Goal: Use online tool/utility: Utilize a website feature to perform a specific function

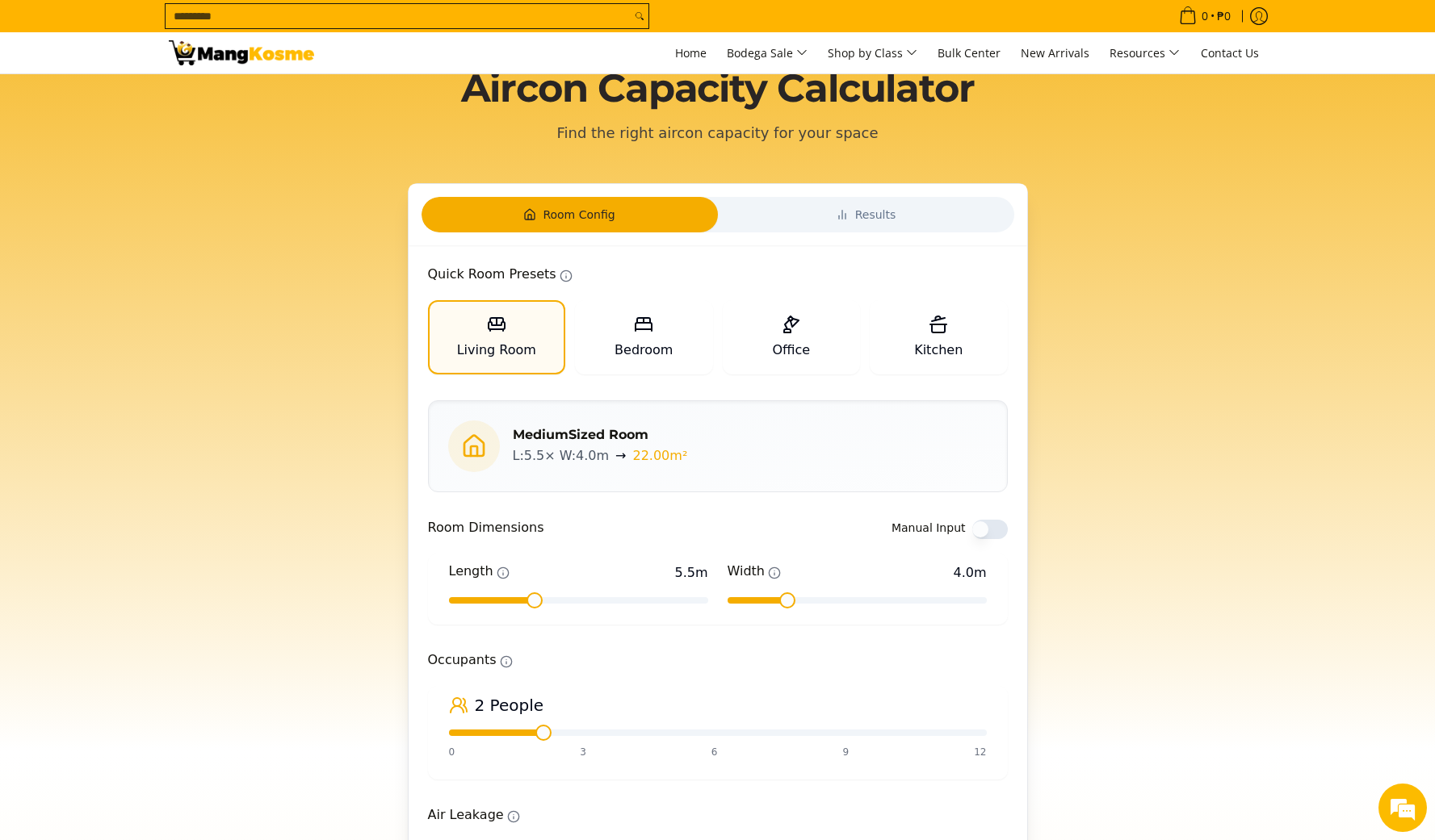
scroll to position [47, 0]
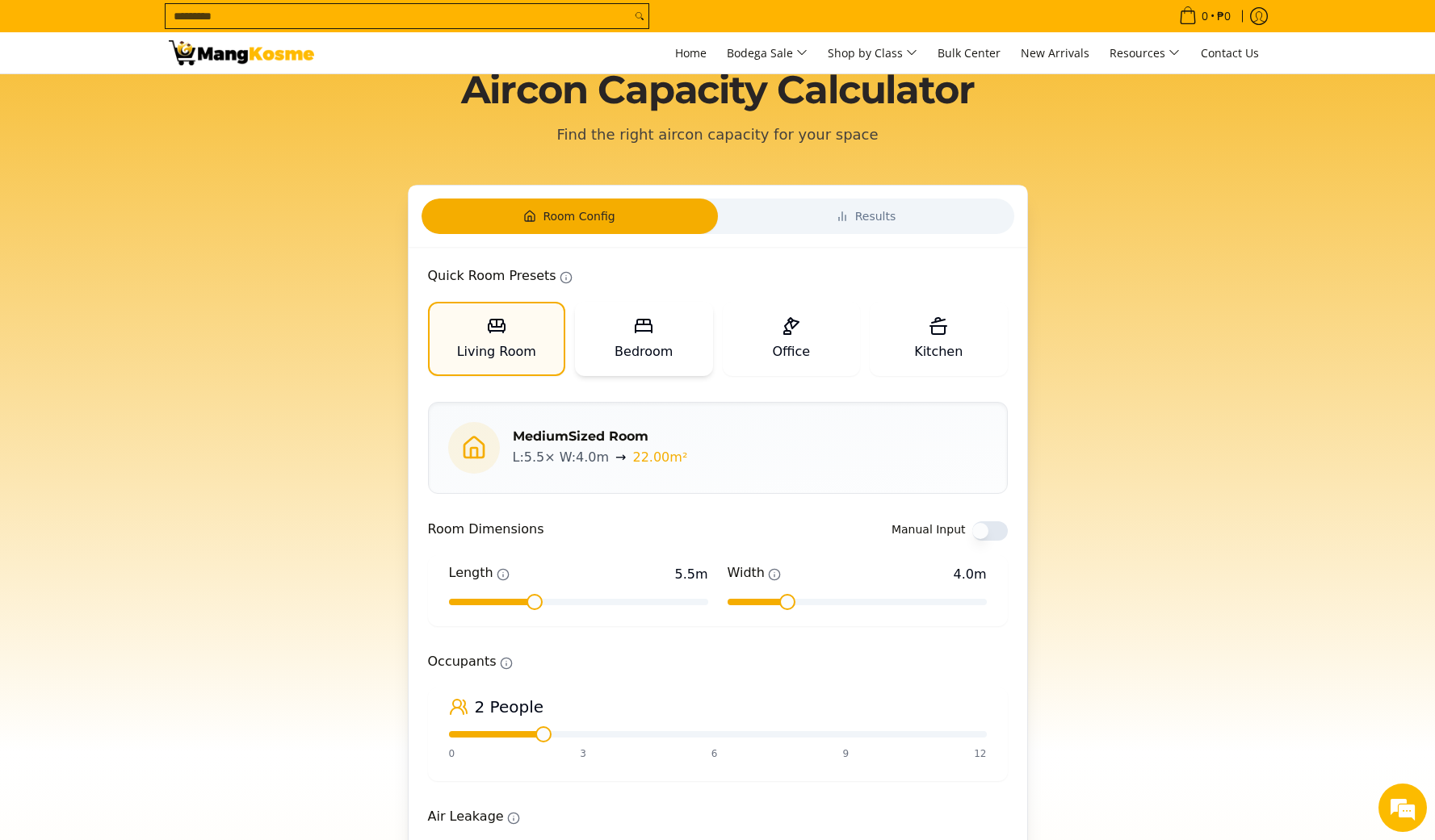
click at [663, 353] on span "Bedroom" at bounding box center [643, 352] width 58 height 19
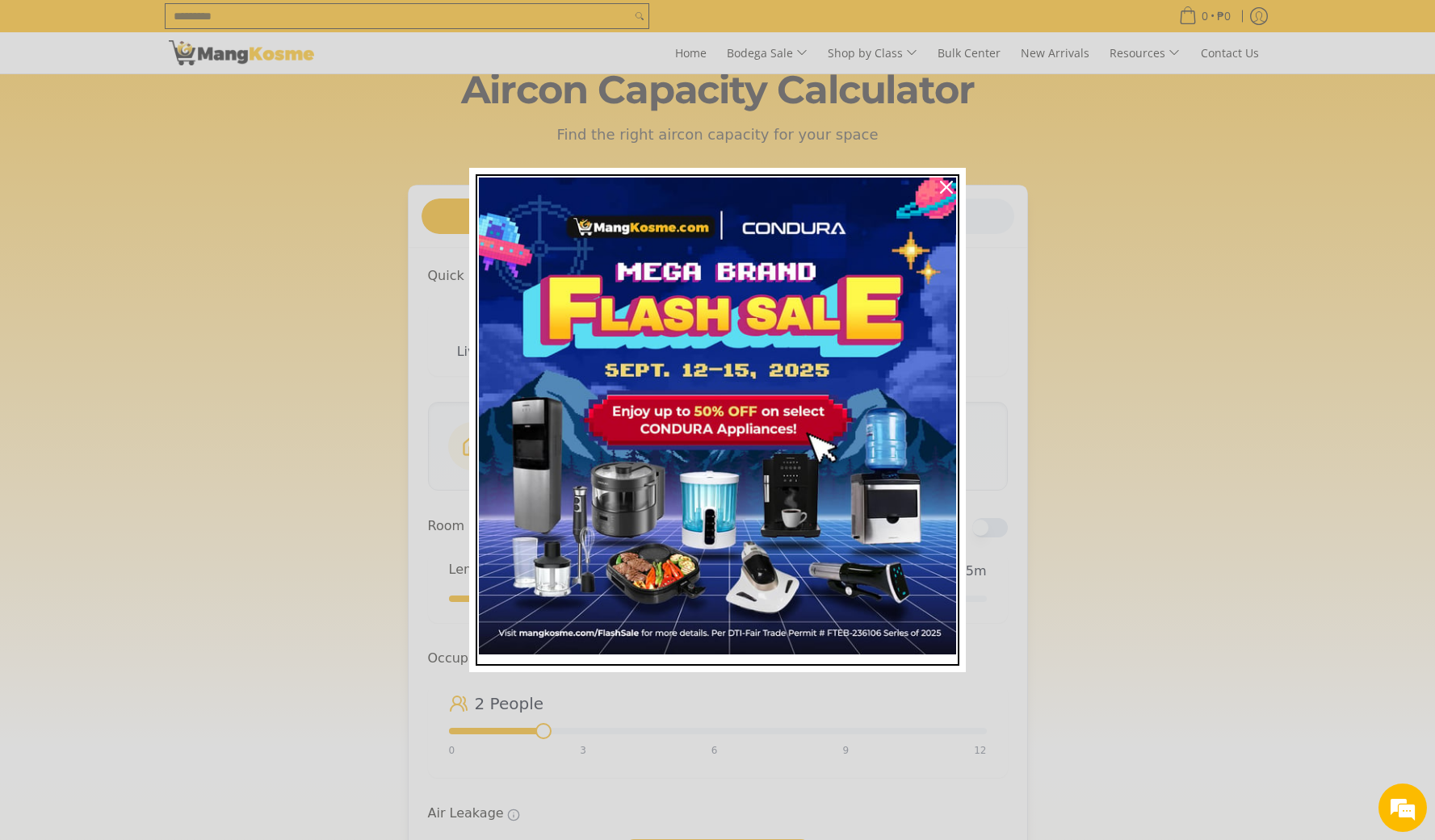
click at [767, 341] on img "Marketing offer form" at bounding box center [717, 417] width 477 height 477
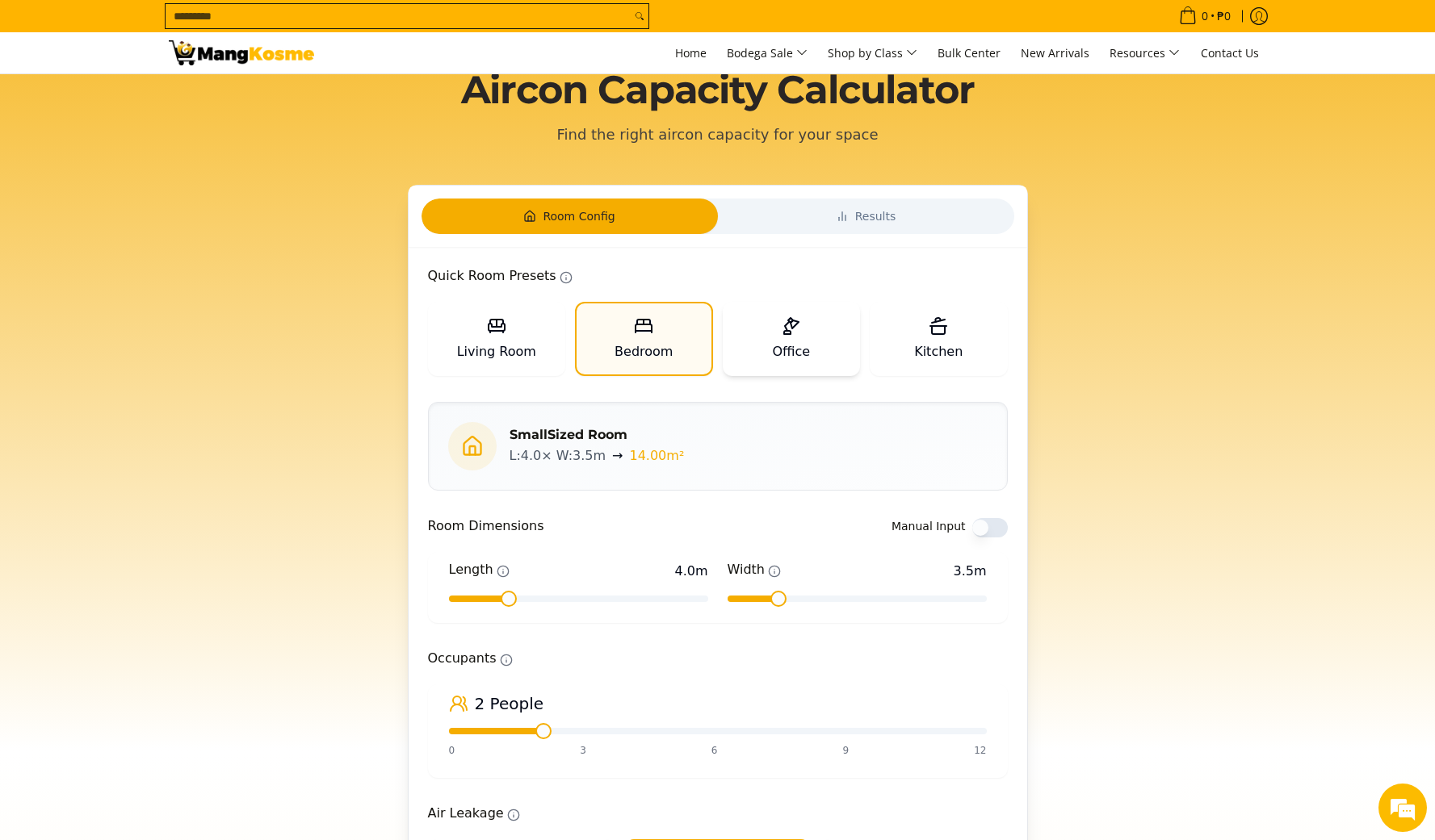
click at [793, 327] on icon at bounding box center [794, 324] width 8 height 8
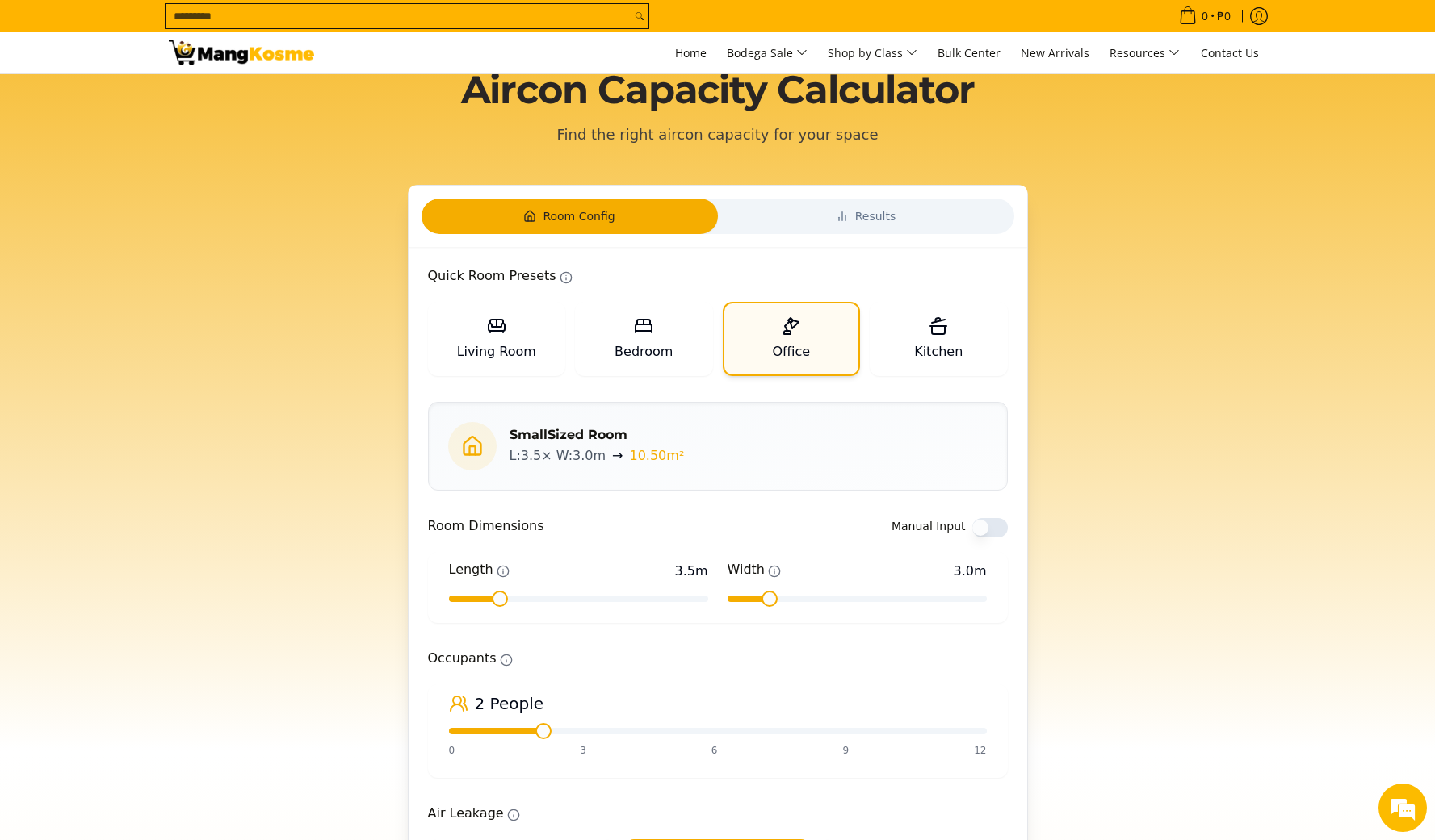
click at [820, 347] on div "Office" at bounding box center [791, 339] width 135 height 71
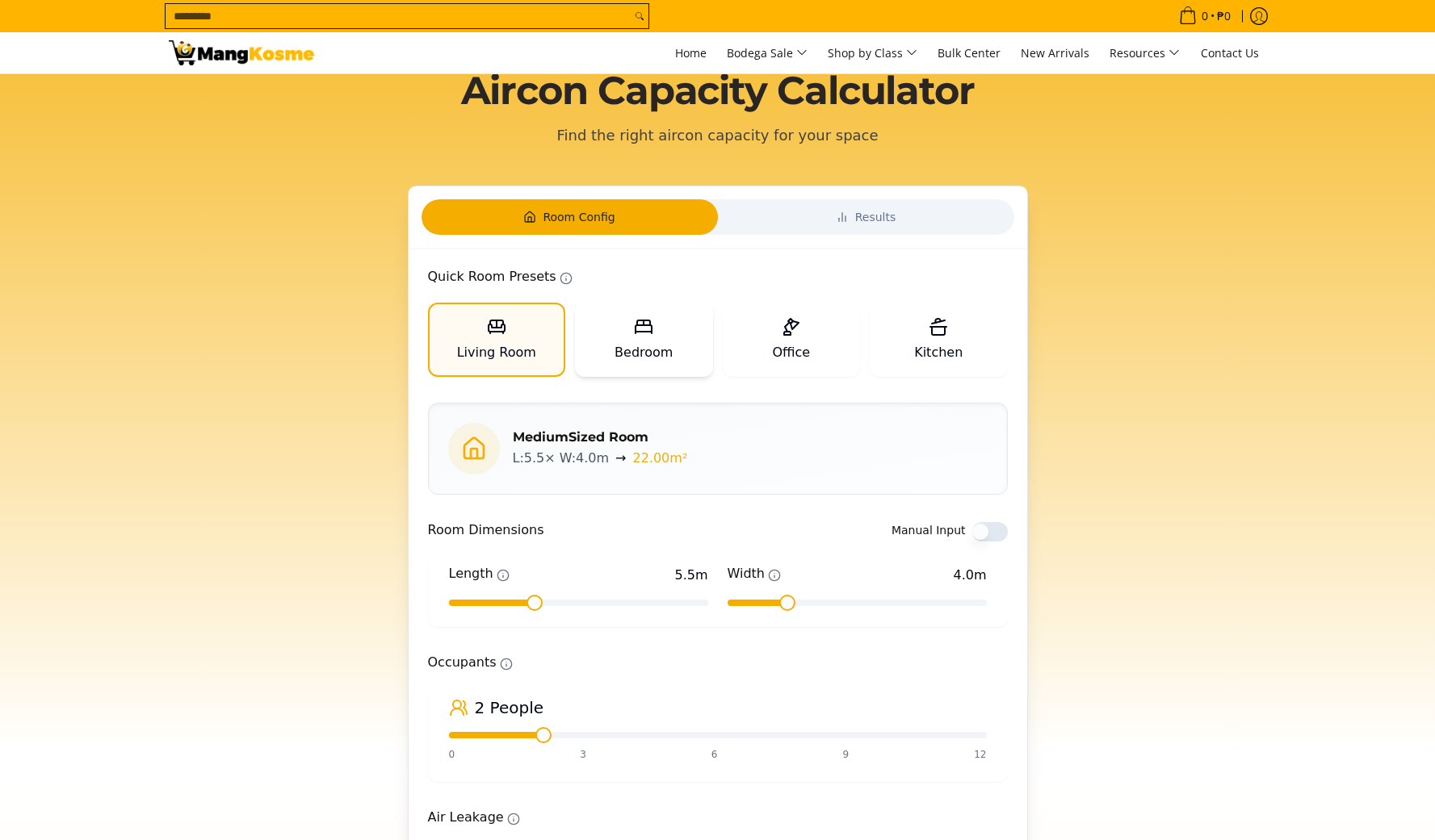
scroll to position [343, 0]
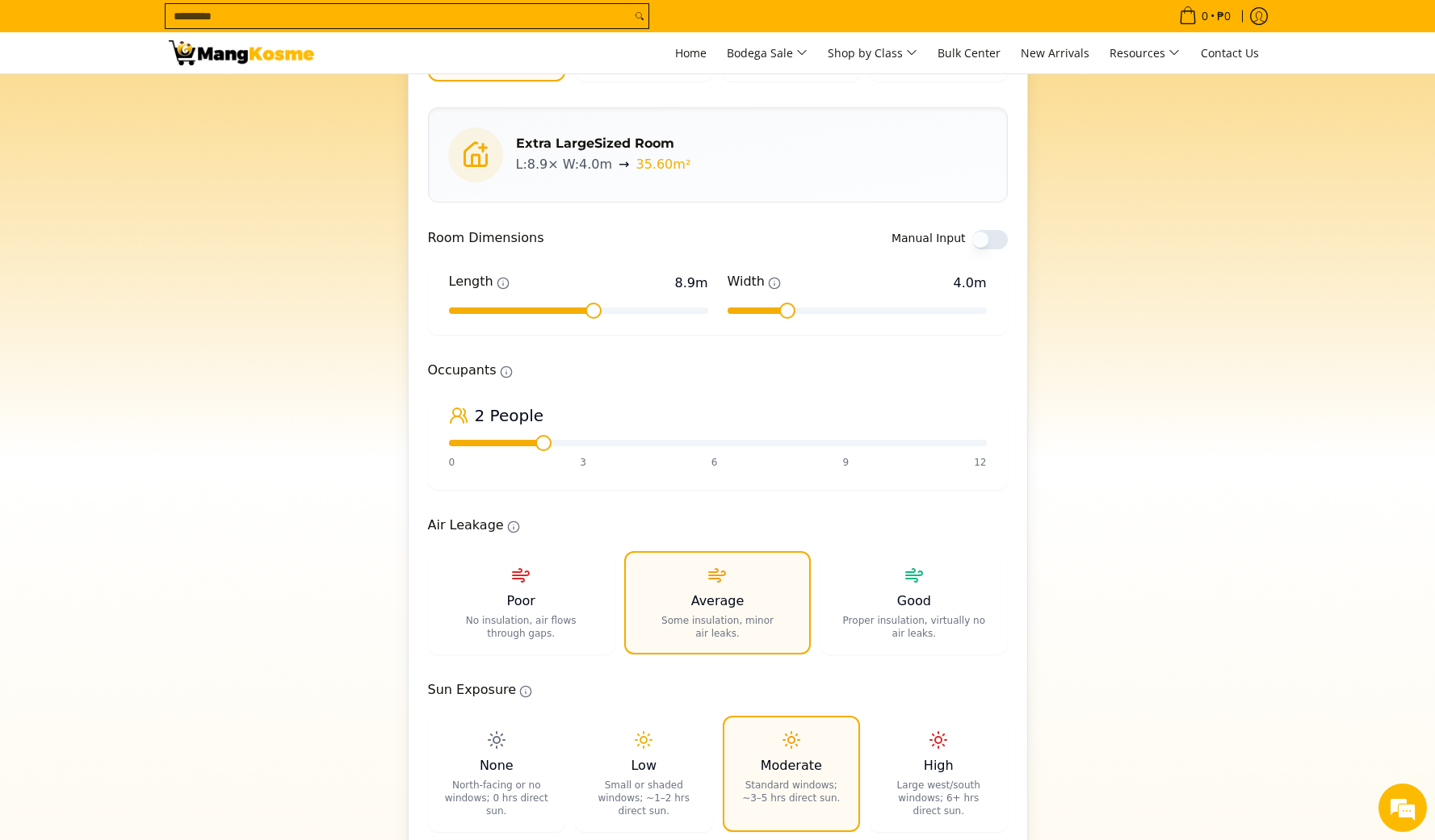
click at [594, 308] on span at bounding box center [577, 311] width 259 height 7
click at [632, 314] on div "Length 8.9 m Width 4.0 m" at bounding box center [717, 299] width 577 height 67
click at [585, 307] on span at bounding box center [593, 311] width 16 height 16
click at [538, 309] on span at bounding box center [504, 311] width 112 height 7
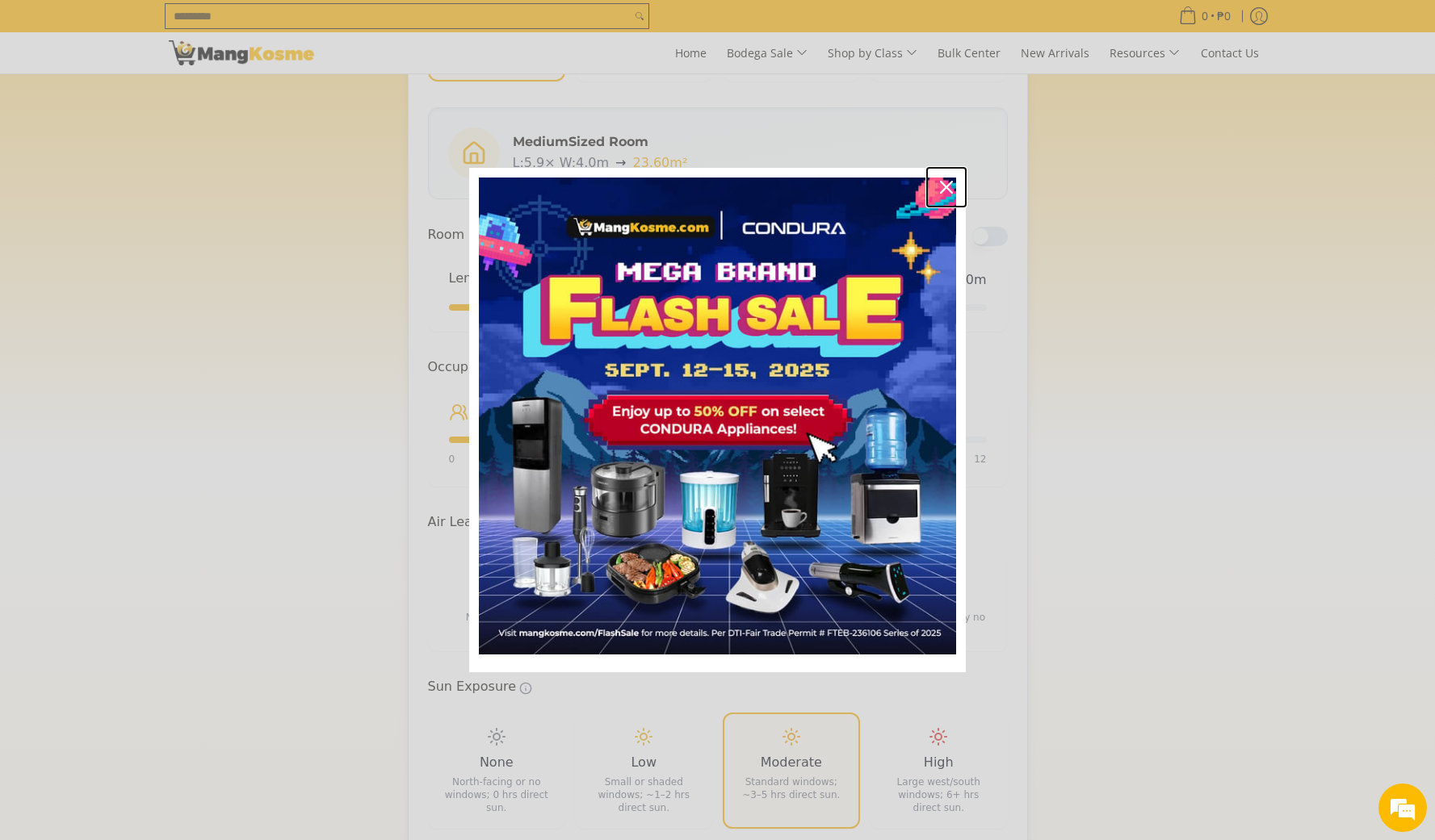
click at [950, 188] on icon "close icon" at bounding box center [945, 187] width 13 height 13
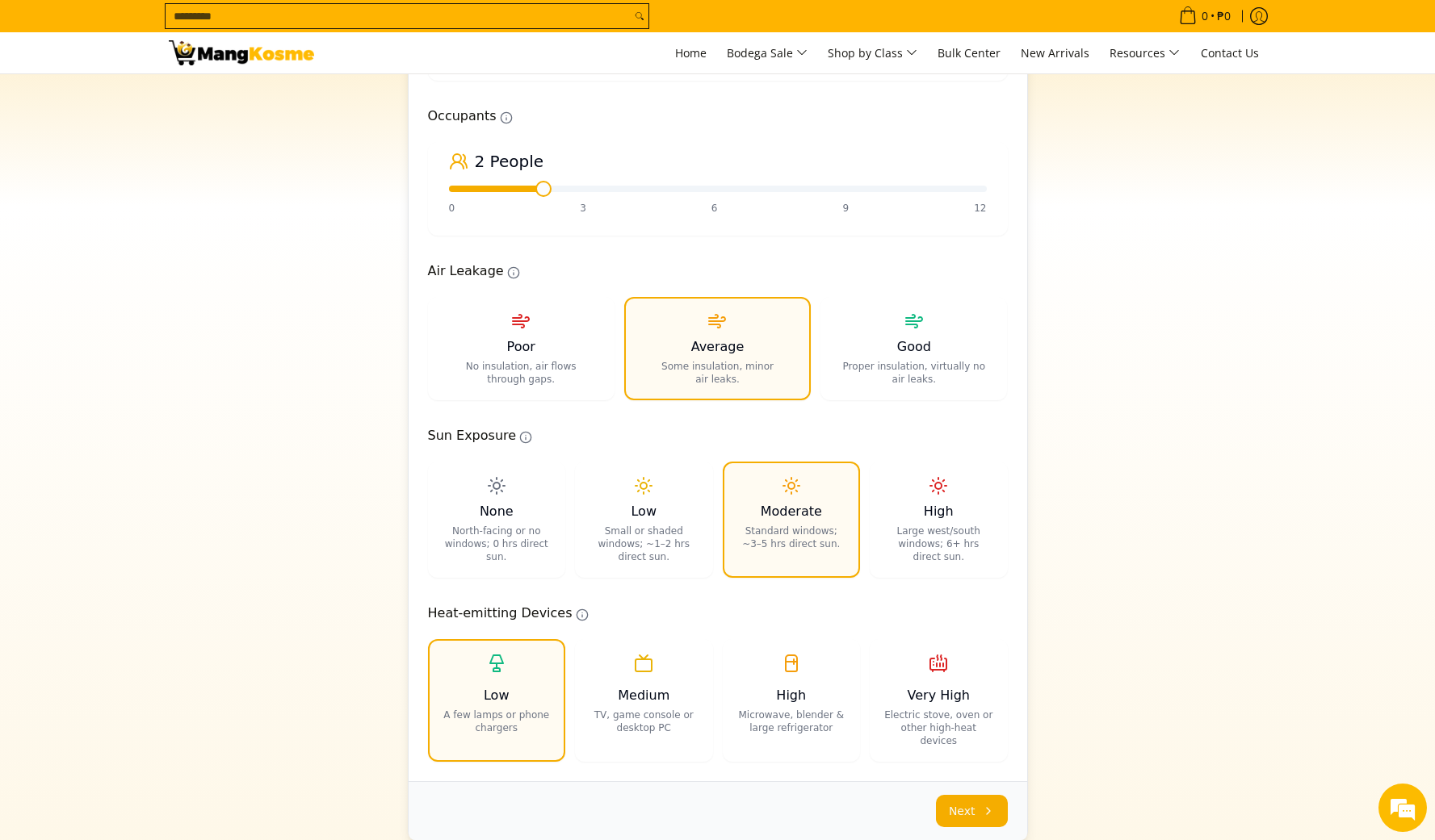
scroll to position [595, 0]
click at [563, 353] on span "Poor" at bounding box center [522, 345] width 158 height 19
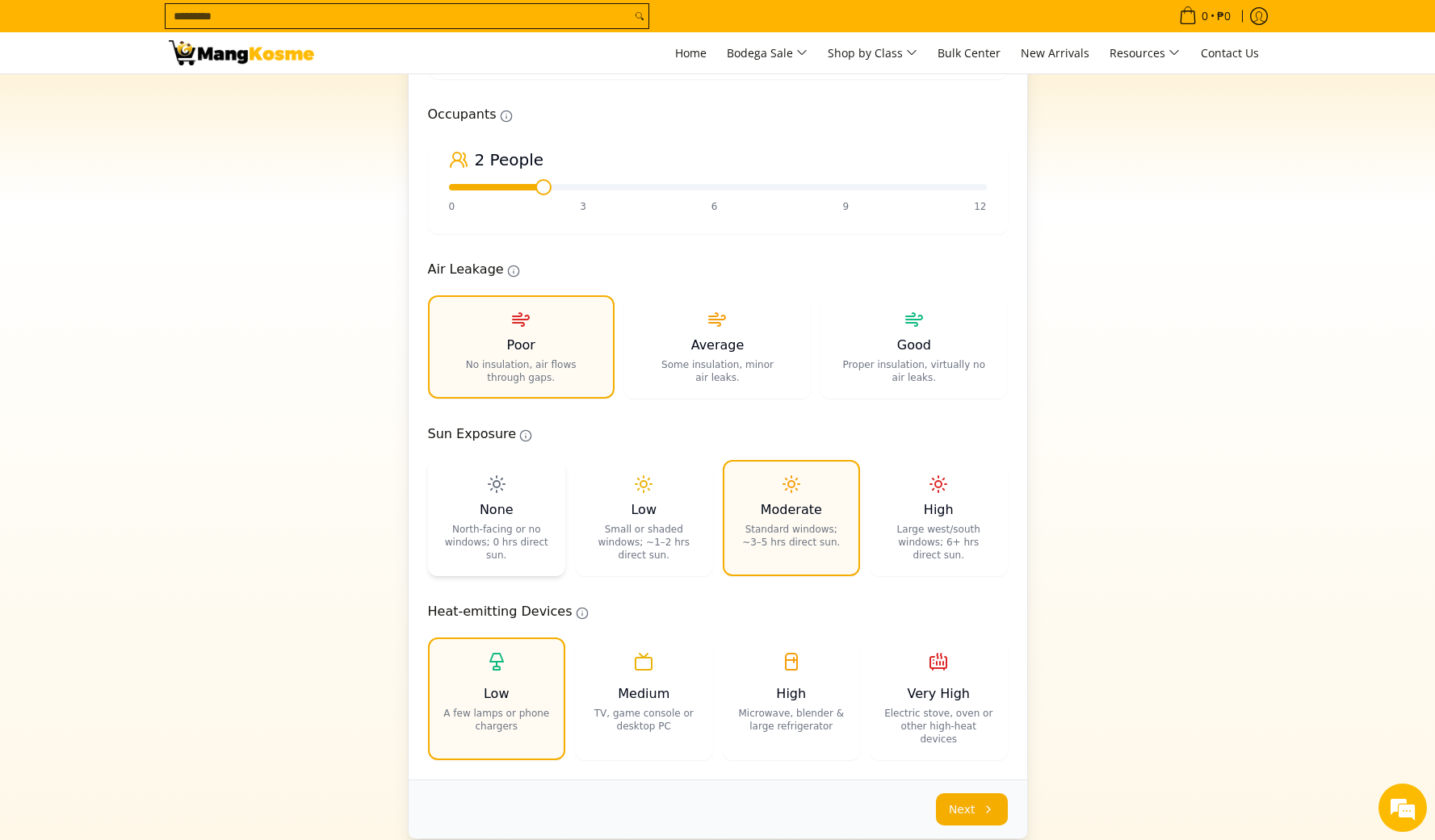
click at [519, 503] on div "None North‐facing or no windows; 0 hrs direct sun." at bounding box center [497, 518] width 135 height 113
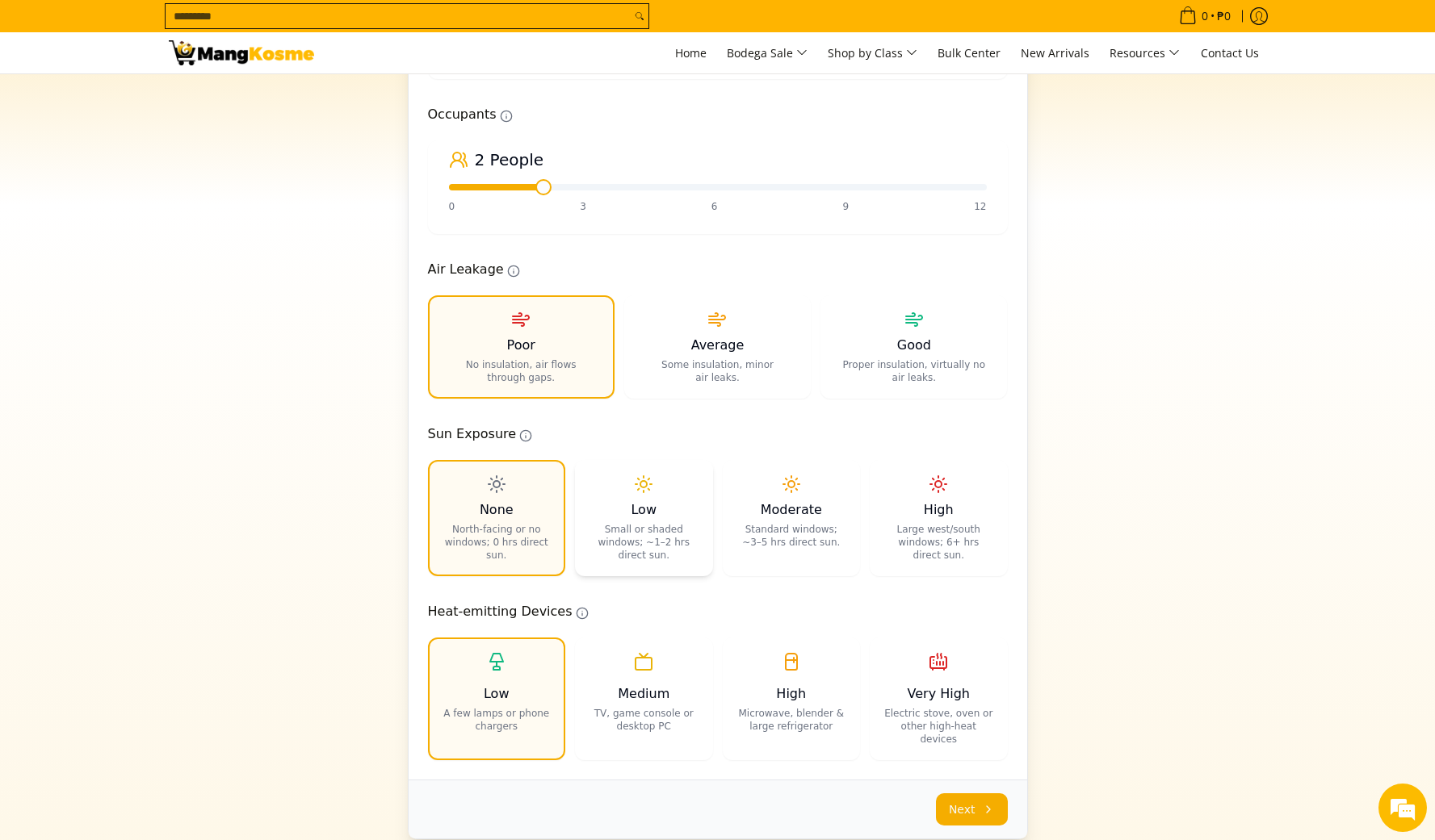
click at [652, 515] on span "Low" at bounding box center [643, 510] width 26 height 19
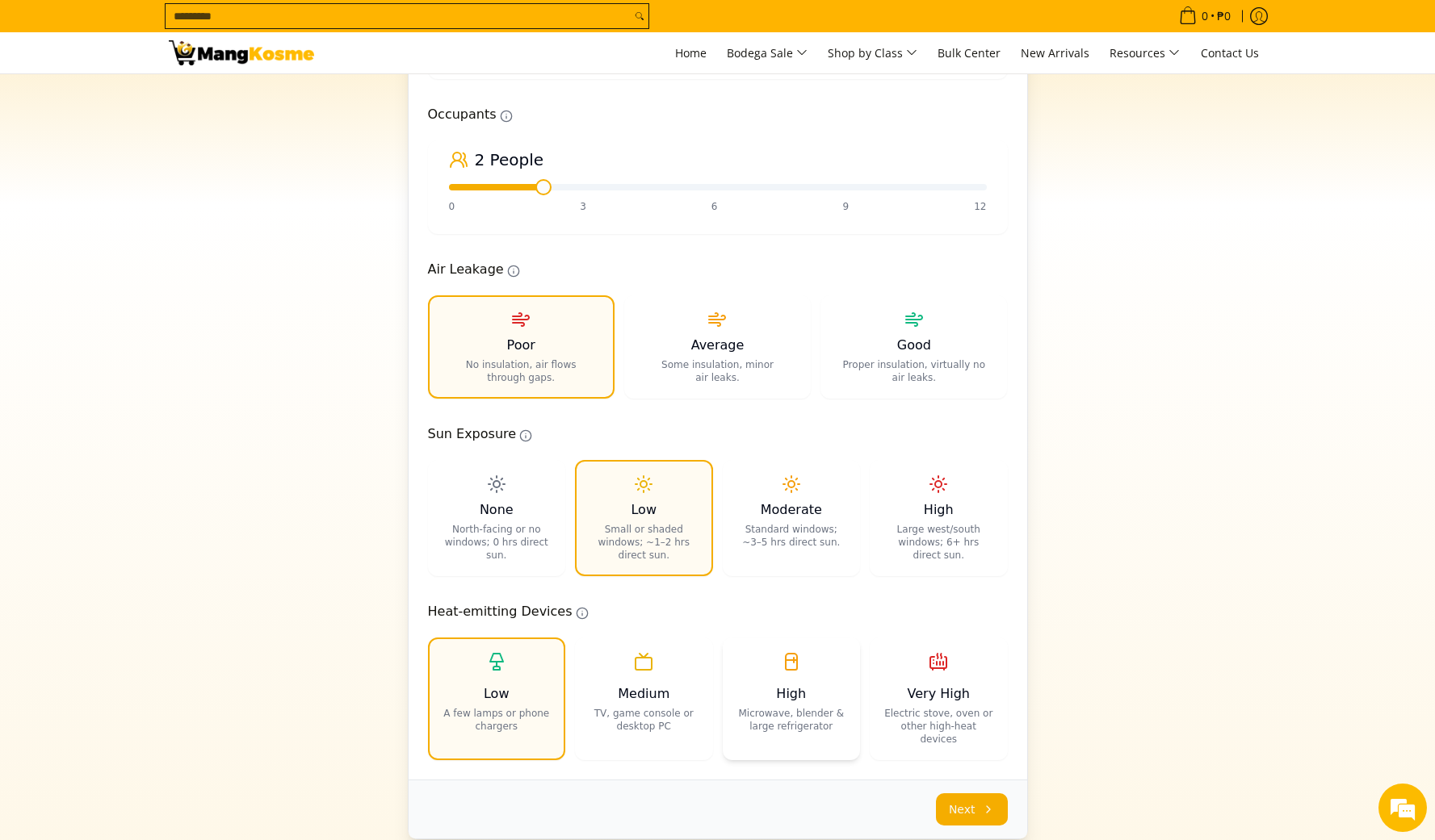
scroll to position [794, 0]
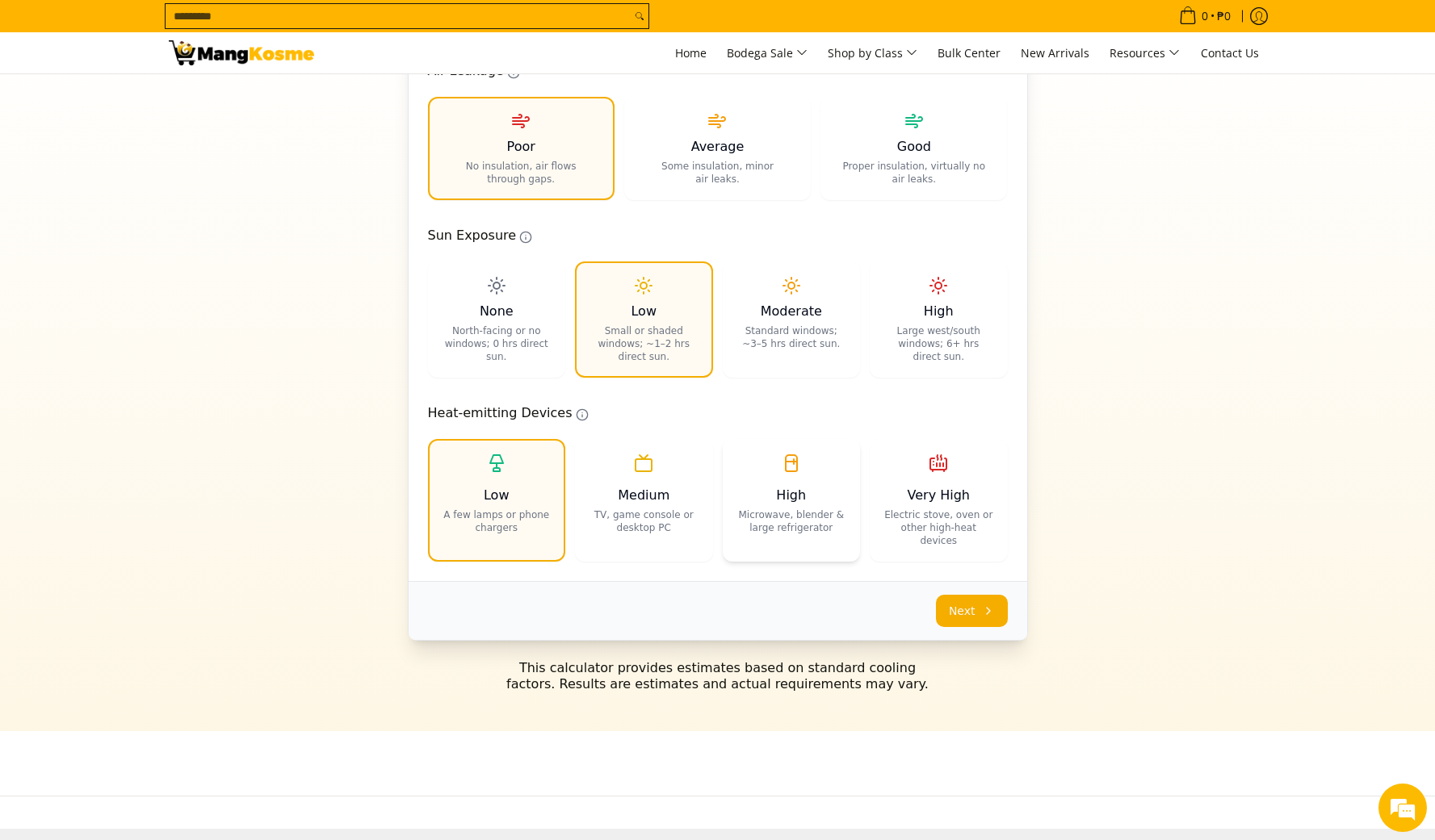
click at [797, 503] on span "High" at bounding box center [790, 496] width 30 height 19
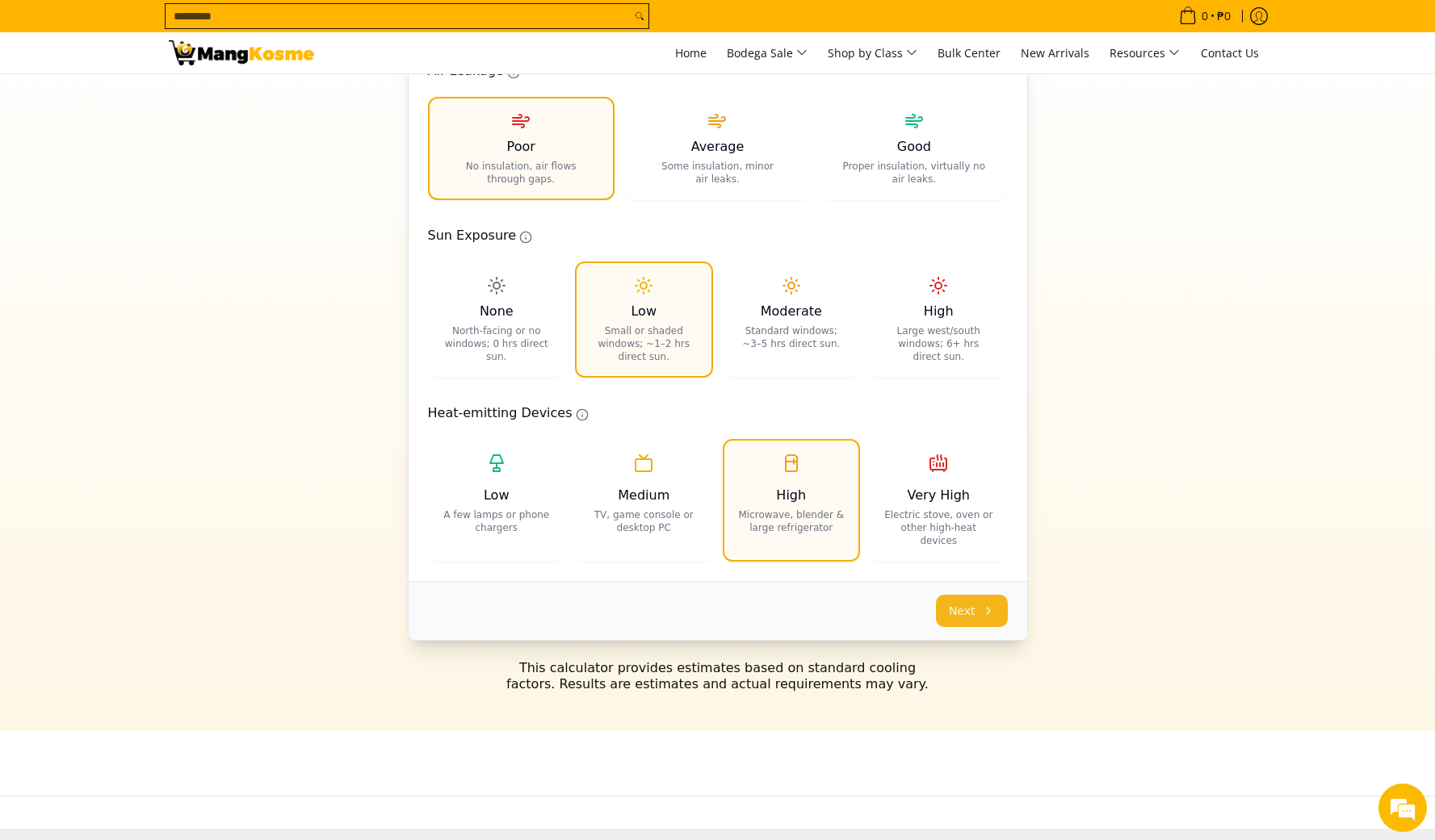
click at [957, 616] on button "Next" at bounding box center [971, 611] width 72 height 33
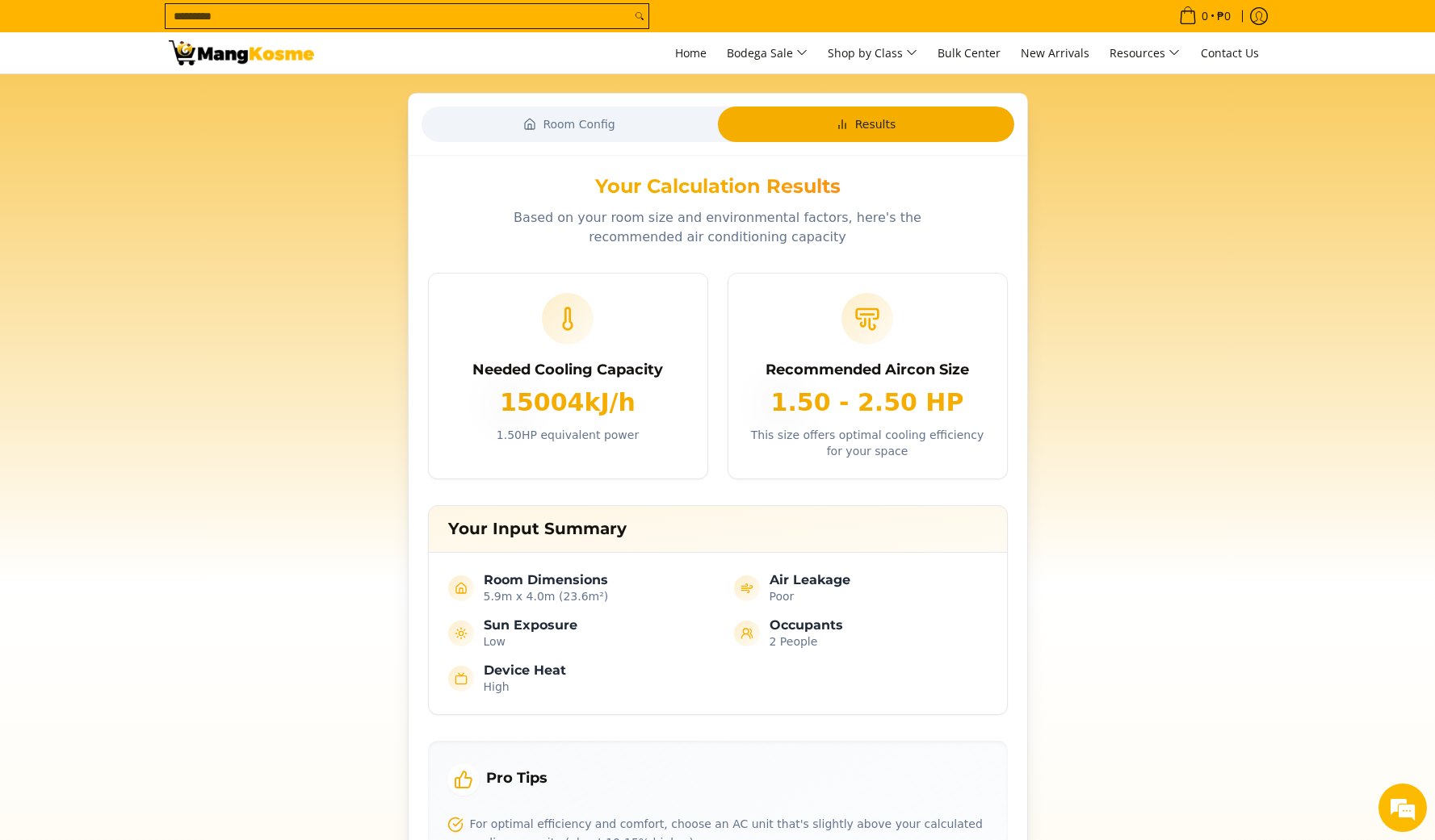
click at [579, 135] on div "Room Config Results" at bounding box center [717, 124] width 619 height 62
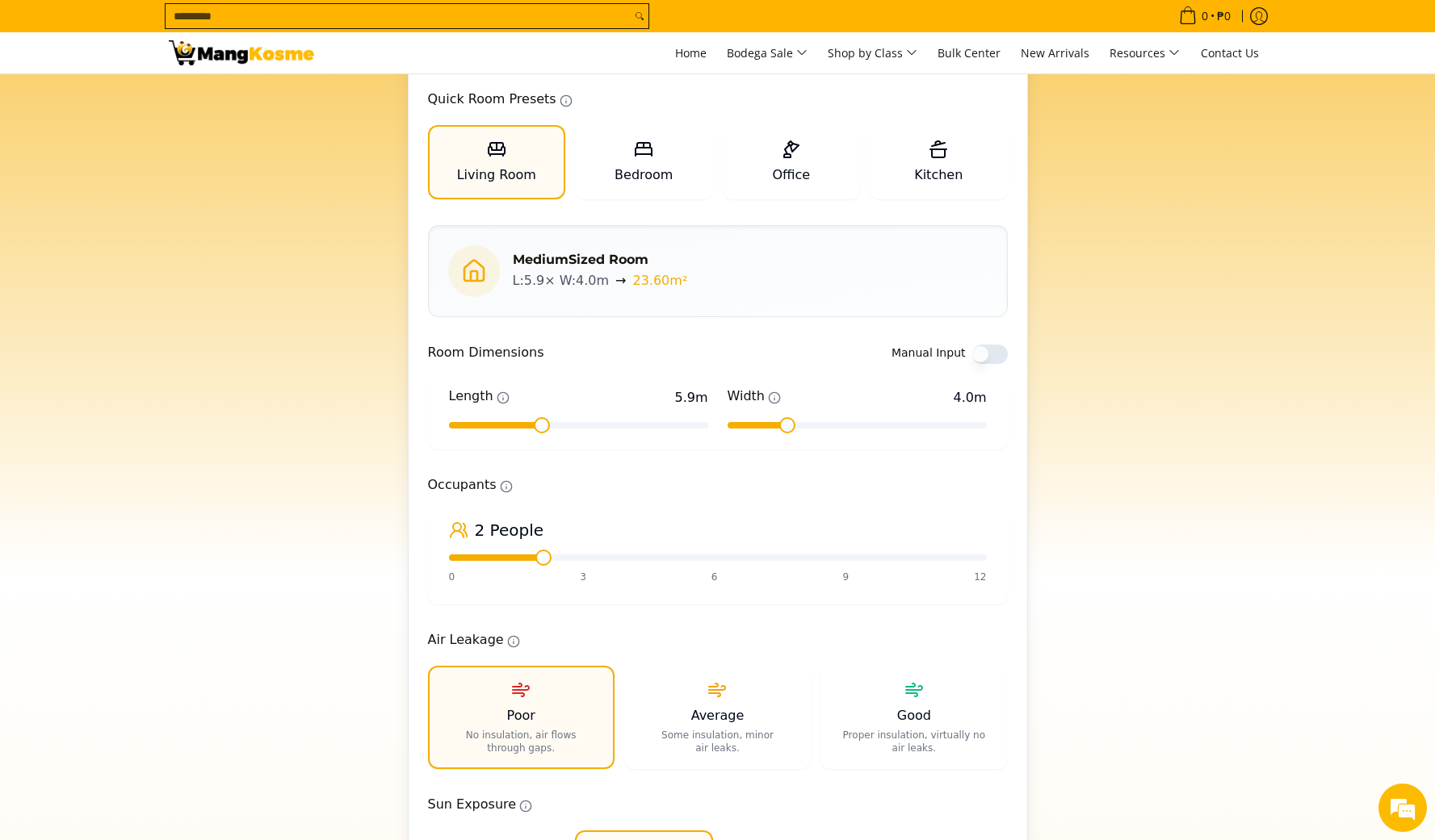
scroll to position [275, 0]
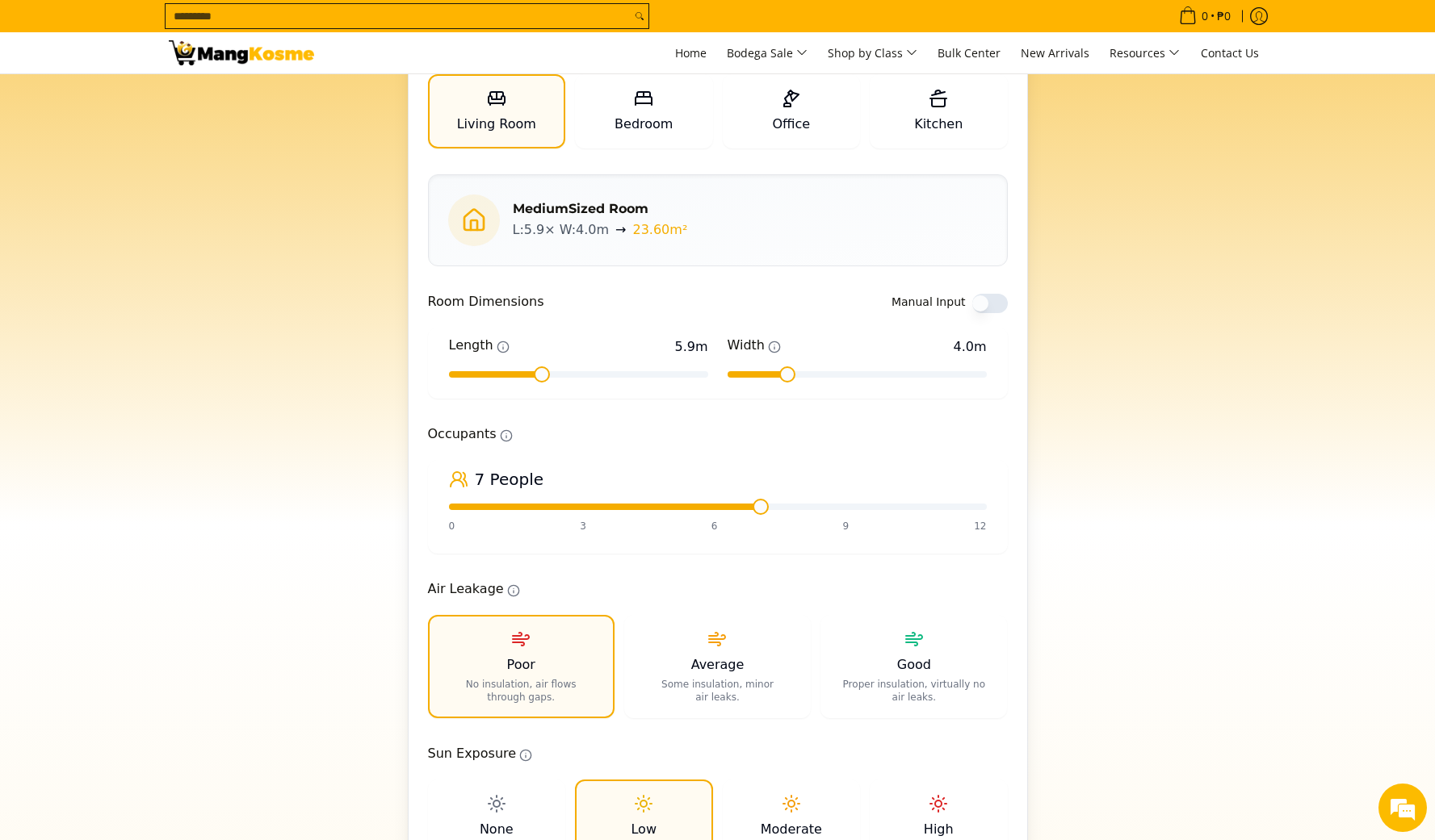
click at [769, 513] on span at bounding box center [760, 506] width 16 height 16
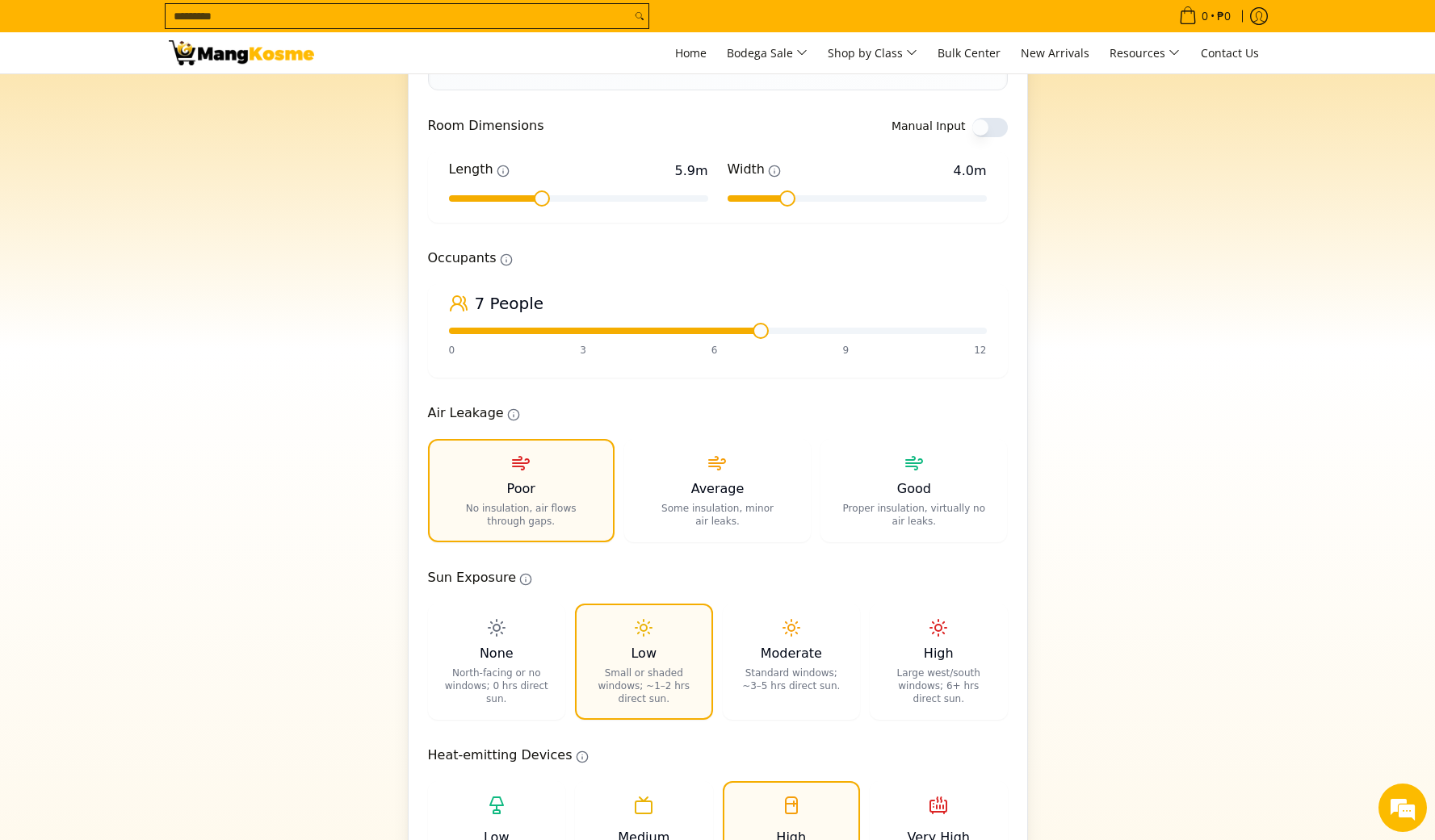
scroll to position [457, 0]
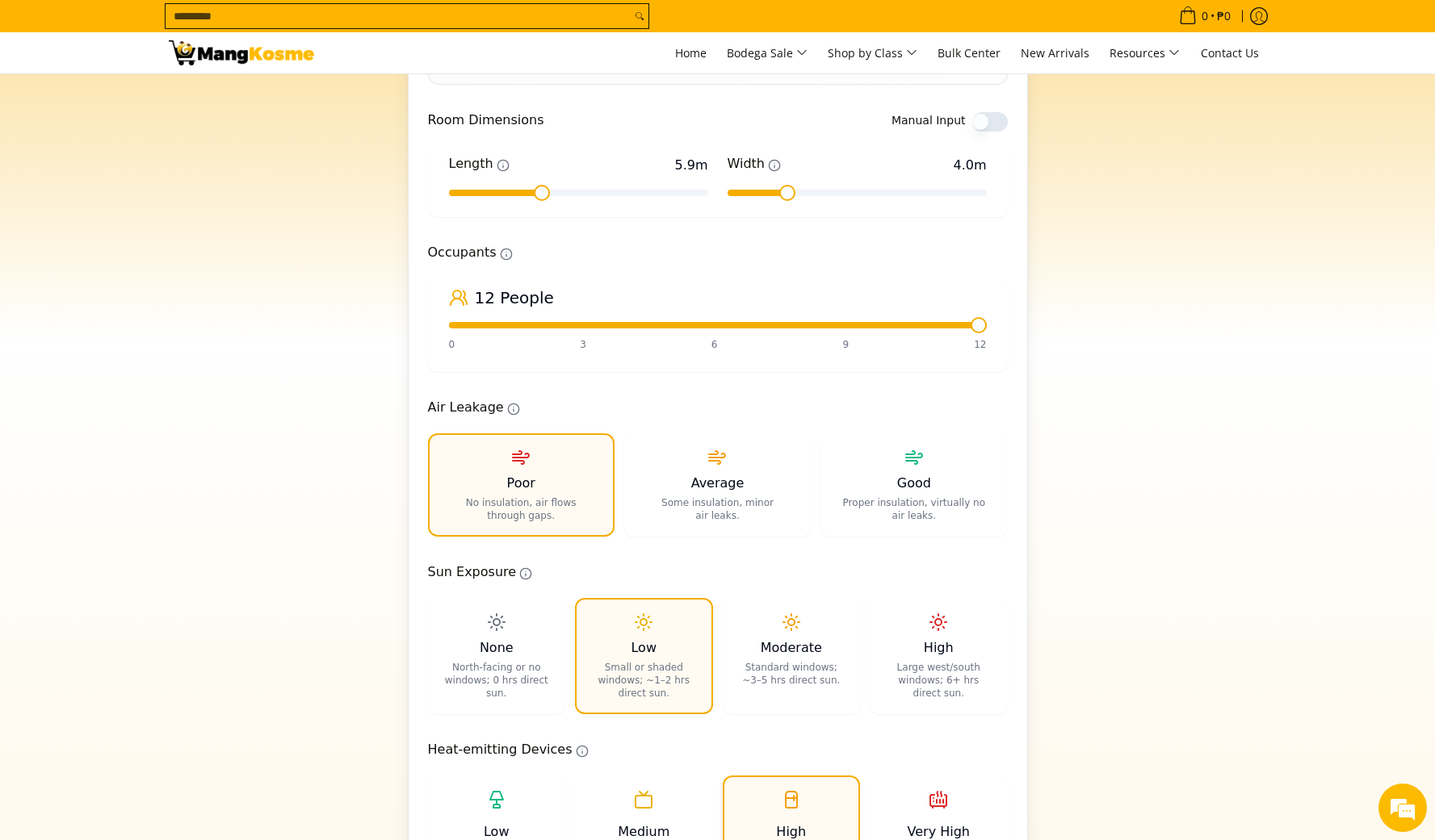
click at [981, 326] on span at bounding box center [717, 325] width 538 height 7
drag, startPoint x: 964, startPoint y: 328, endPoint x: 816, endPoint y: 328, distance: 148.0
click at [812, 328] on div "12 People 0 3 6 9 12" at bounding box center [717, 325] width 577 height 90
click at [726, 333] on span at bounding box center [717, 325] width 16 height 16
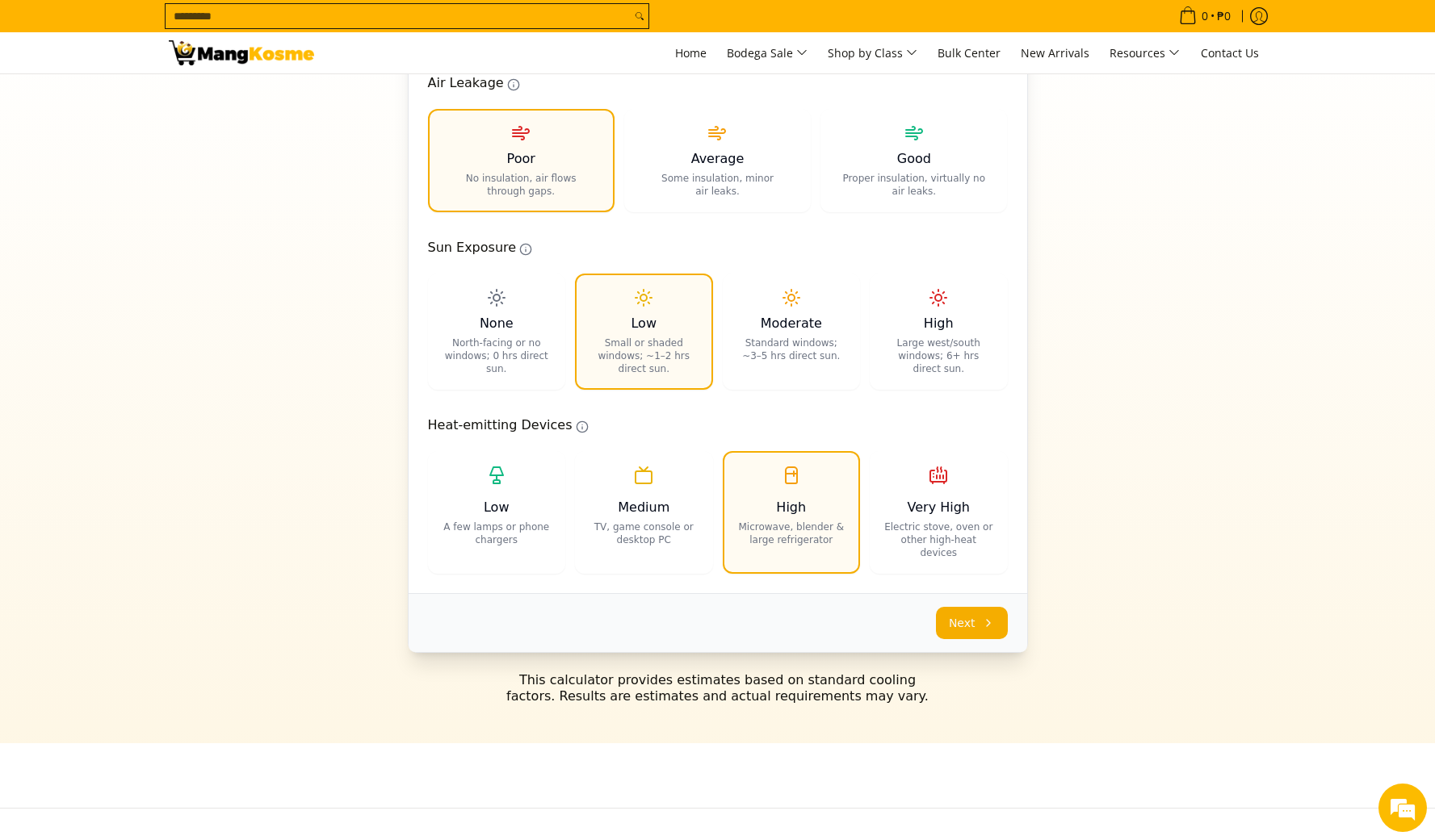
scroll to position [795, 0]
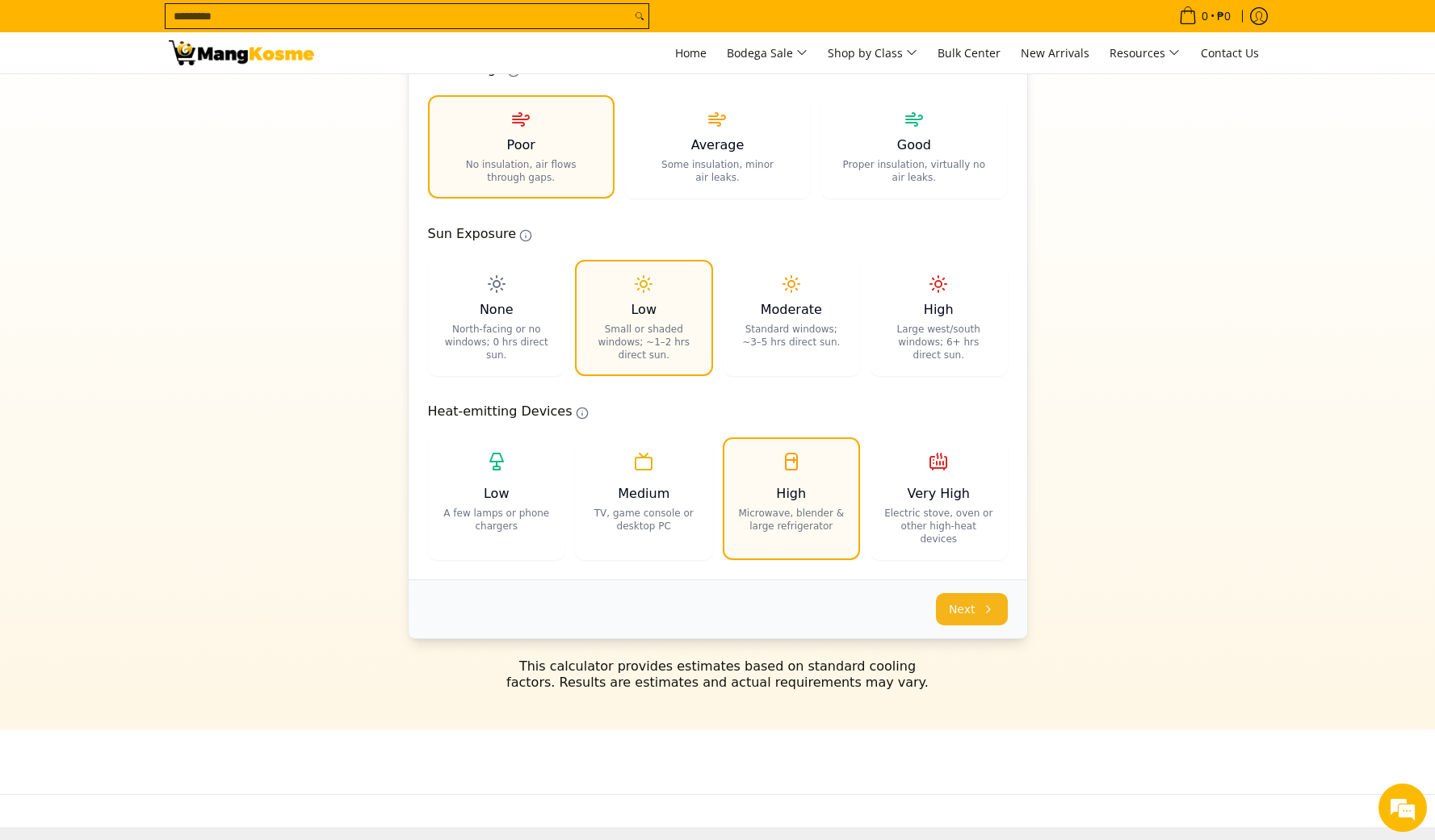
click at [974, 604] on button "Next" at bounding box center [971, 610] width 72 height 33
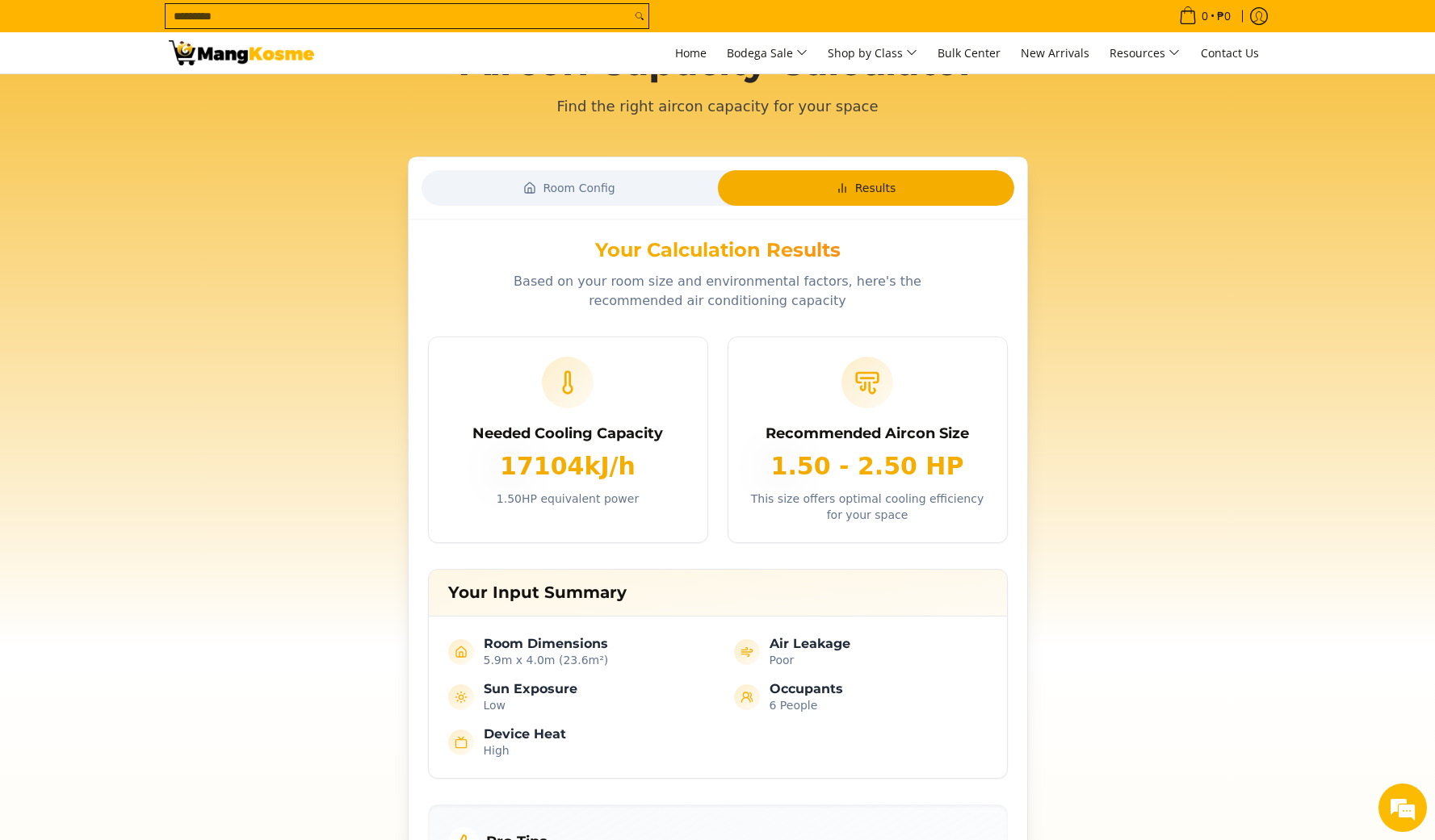
scroll to position [88, 0]
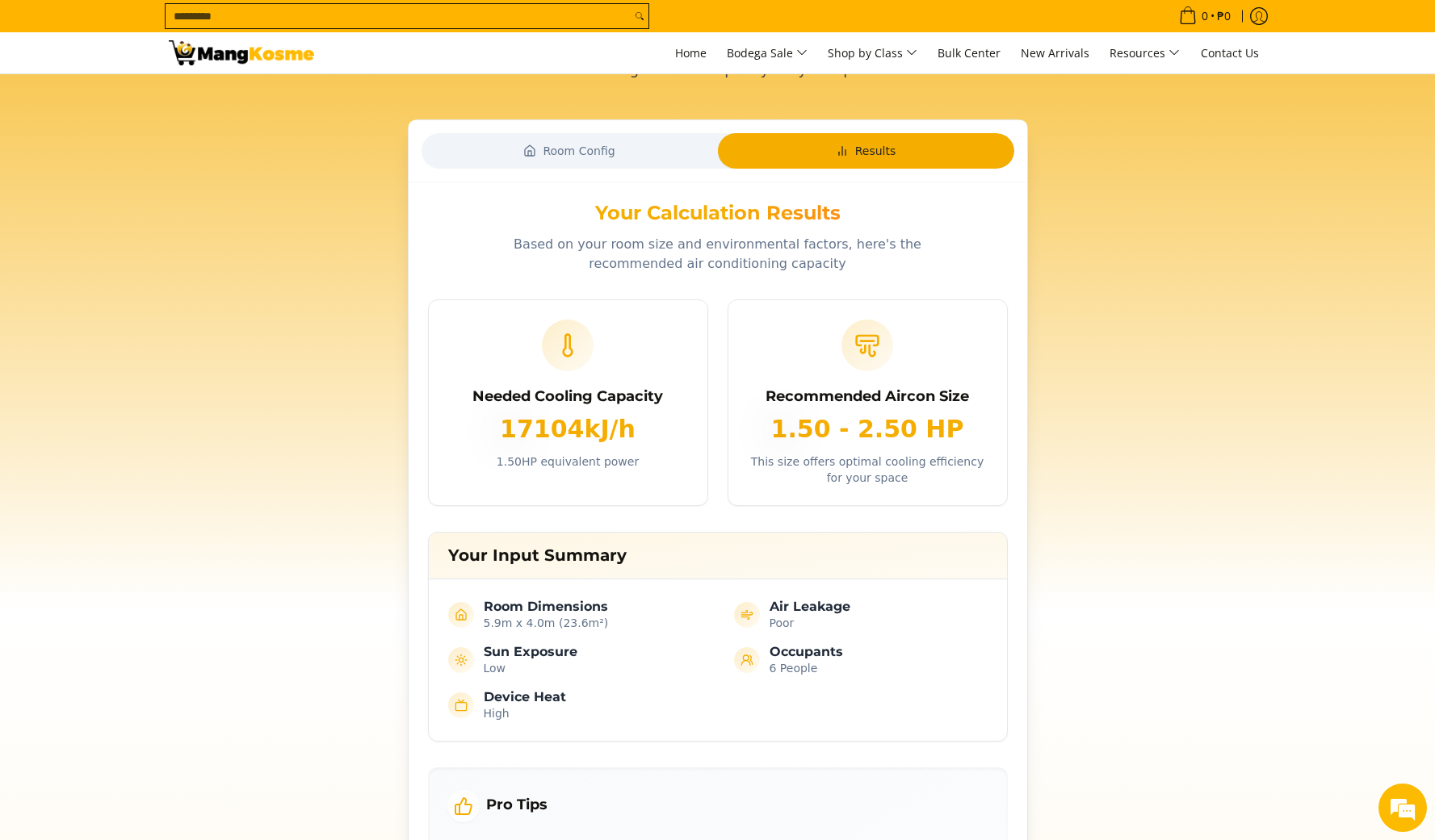
click at [604, 176] on div "Room Config Results Your Calculation Results Based on your room size and enviro…" at bounding box center [717, 645] width 619 height 1049
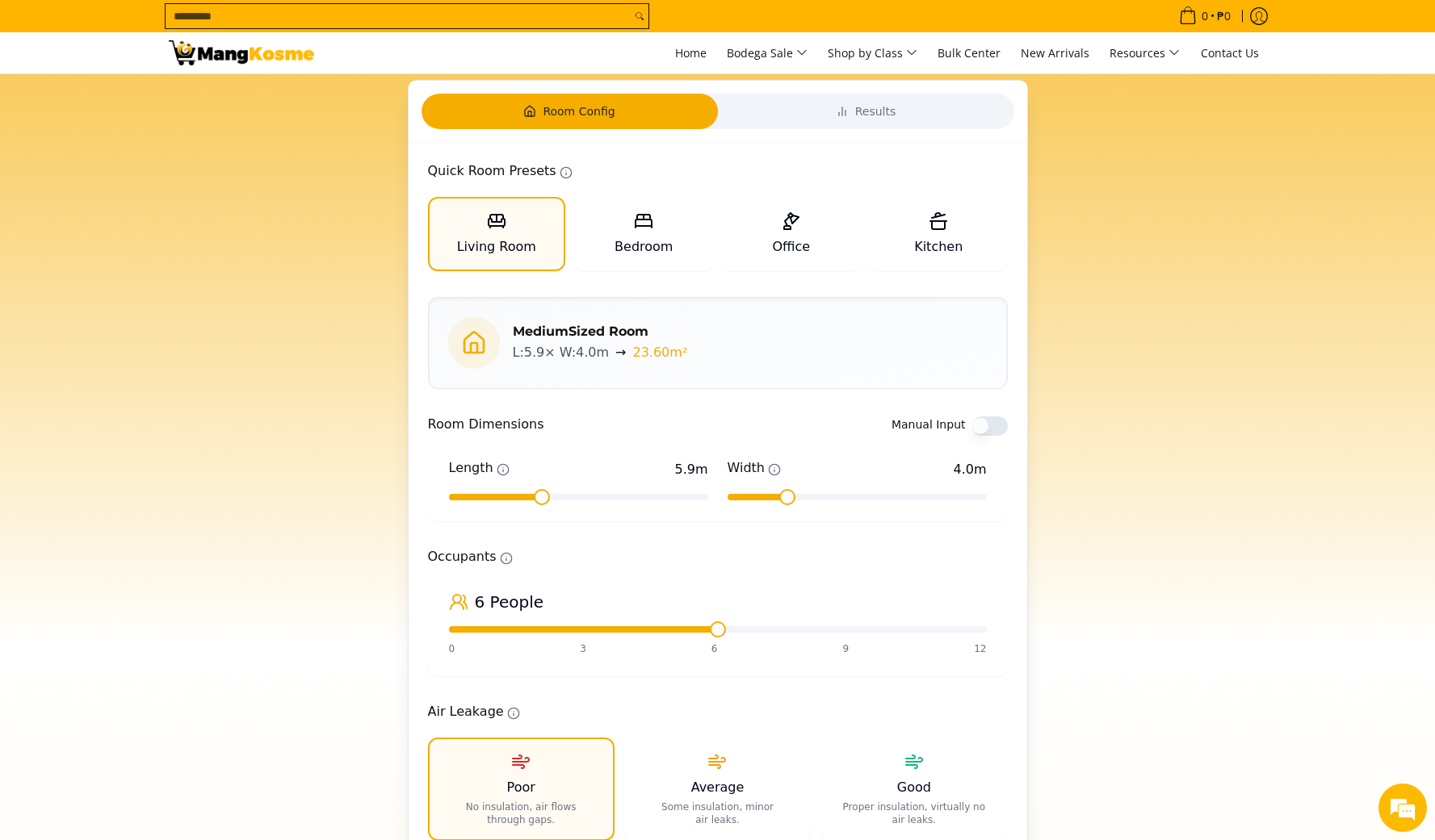
scroll to position [159, 0]
